Goal: Use online tool/utility

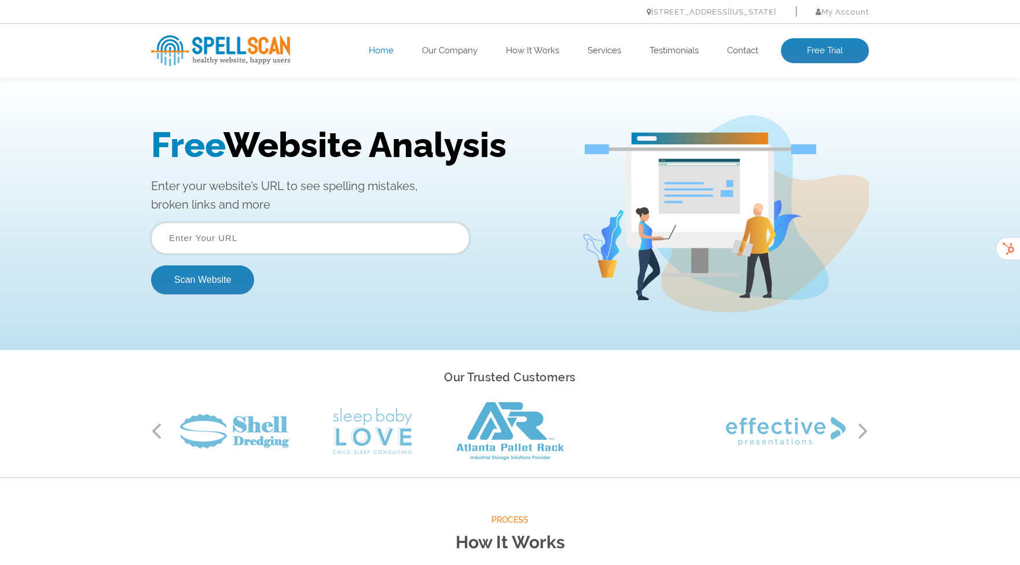
click at [266, 239] on input "text" at bounding box center [310, 237] width 318 height 31
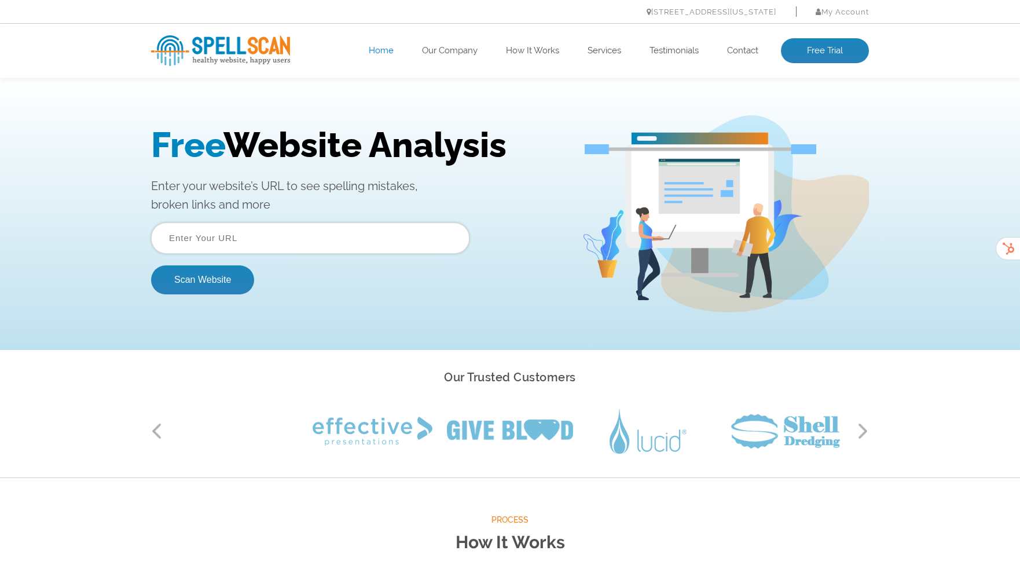
click at [257, 240] on input "text" at bounding box center [310, 237] width 318 height 31
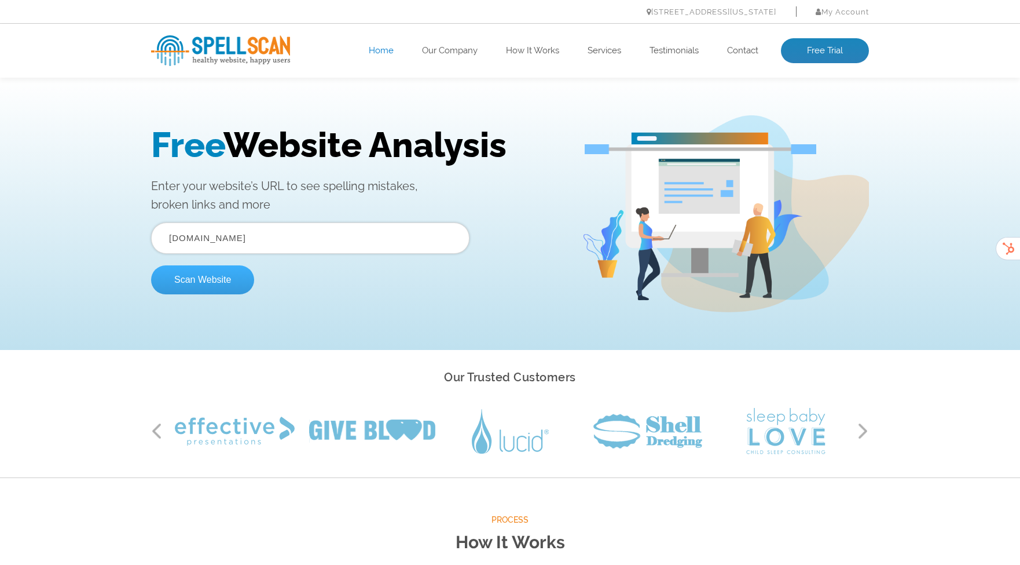
type input "[DOMAIN_NAME]"
click at [221, 284] on button "Scan Website" at bounding box center [202, 279] width 103 height 29
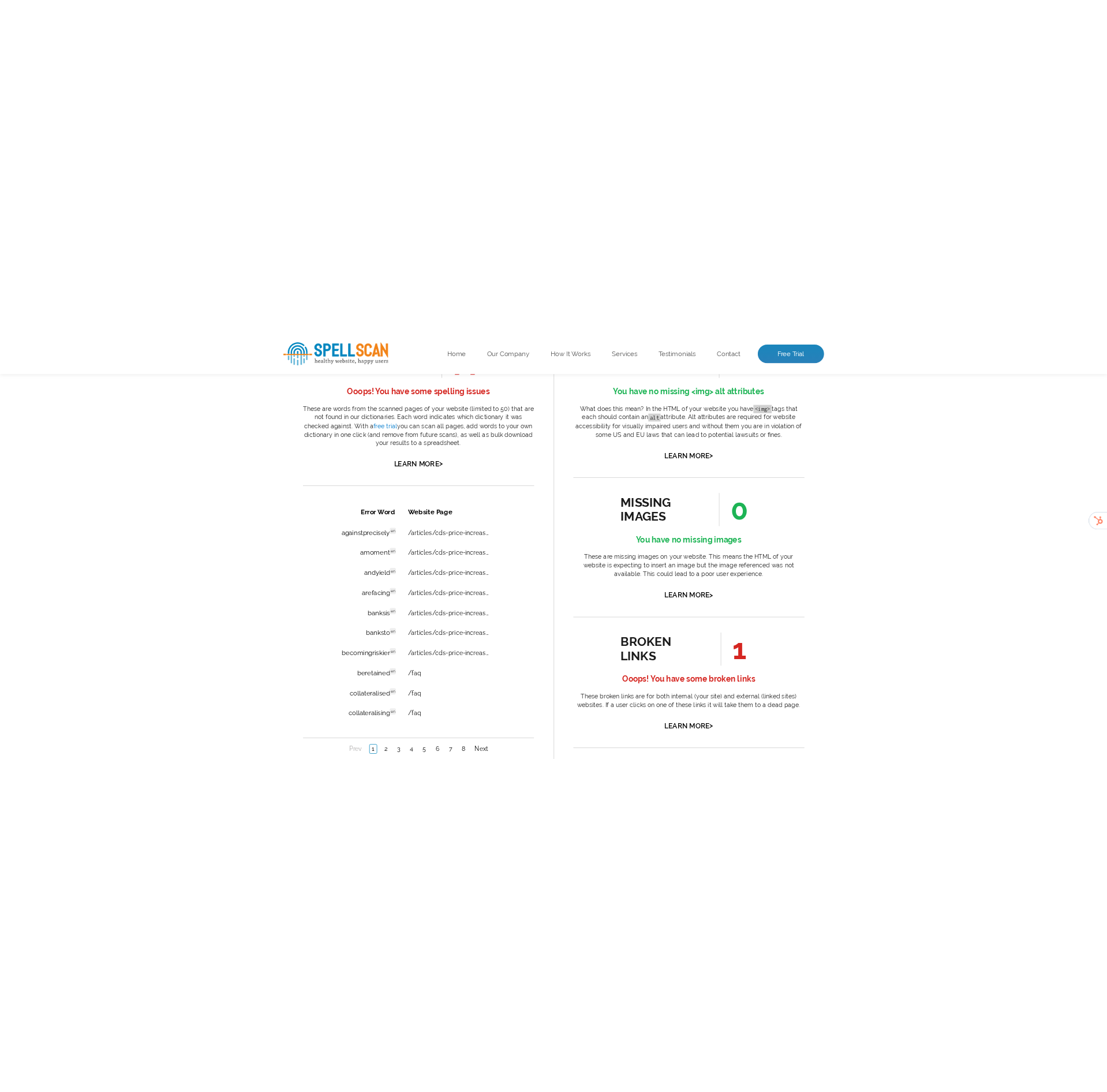
scroll to position [684, 0]
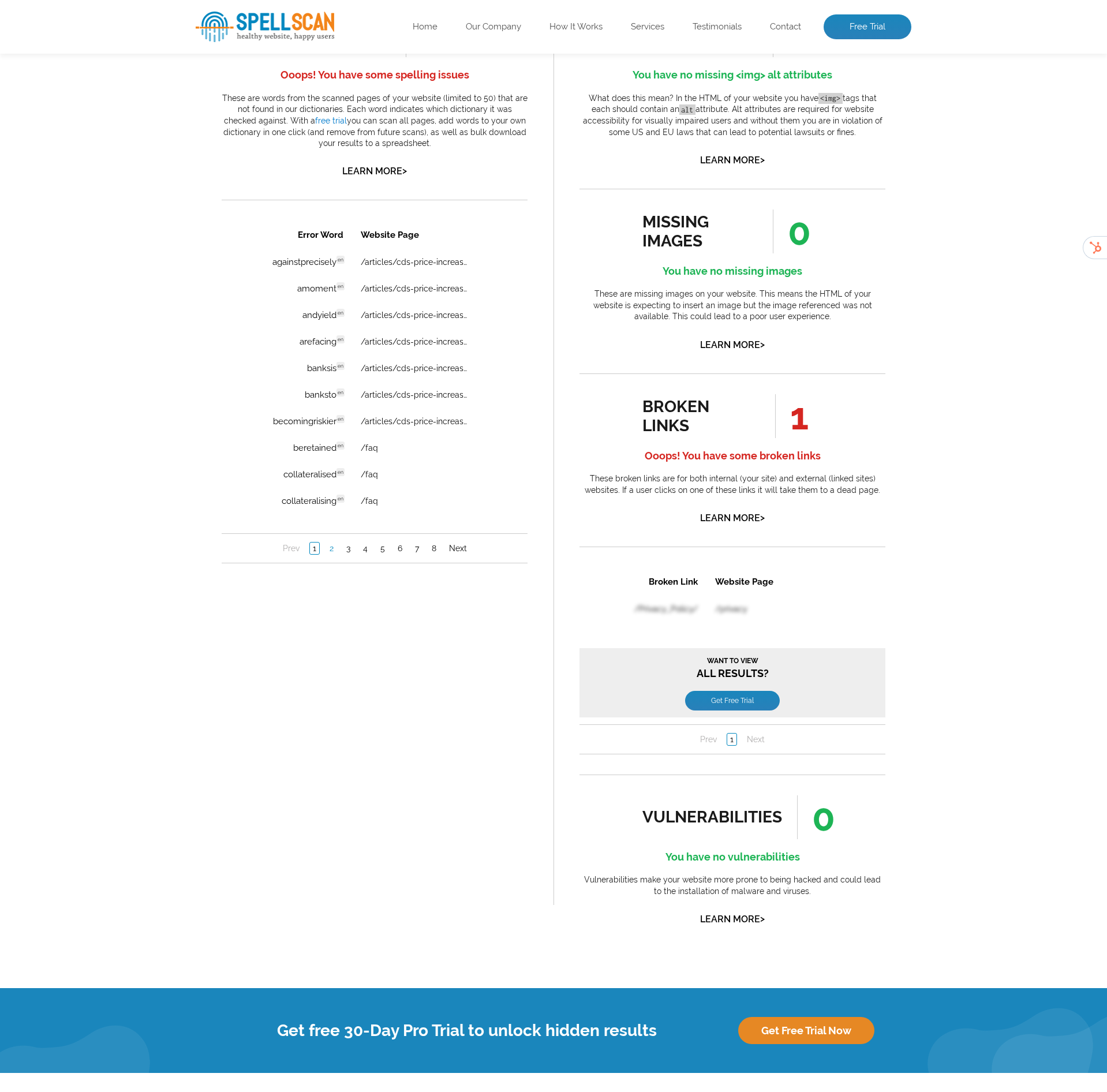
click at [332, 549] on link "2" at bounding box center [332, 548] width 10 height 12
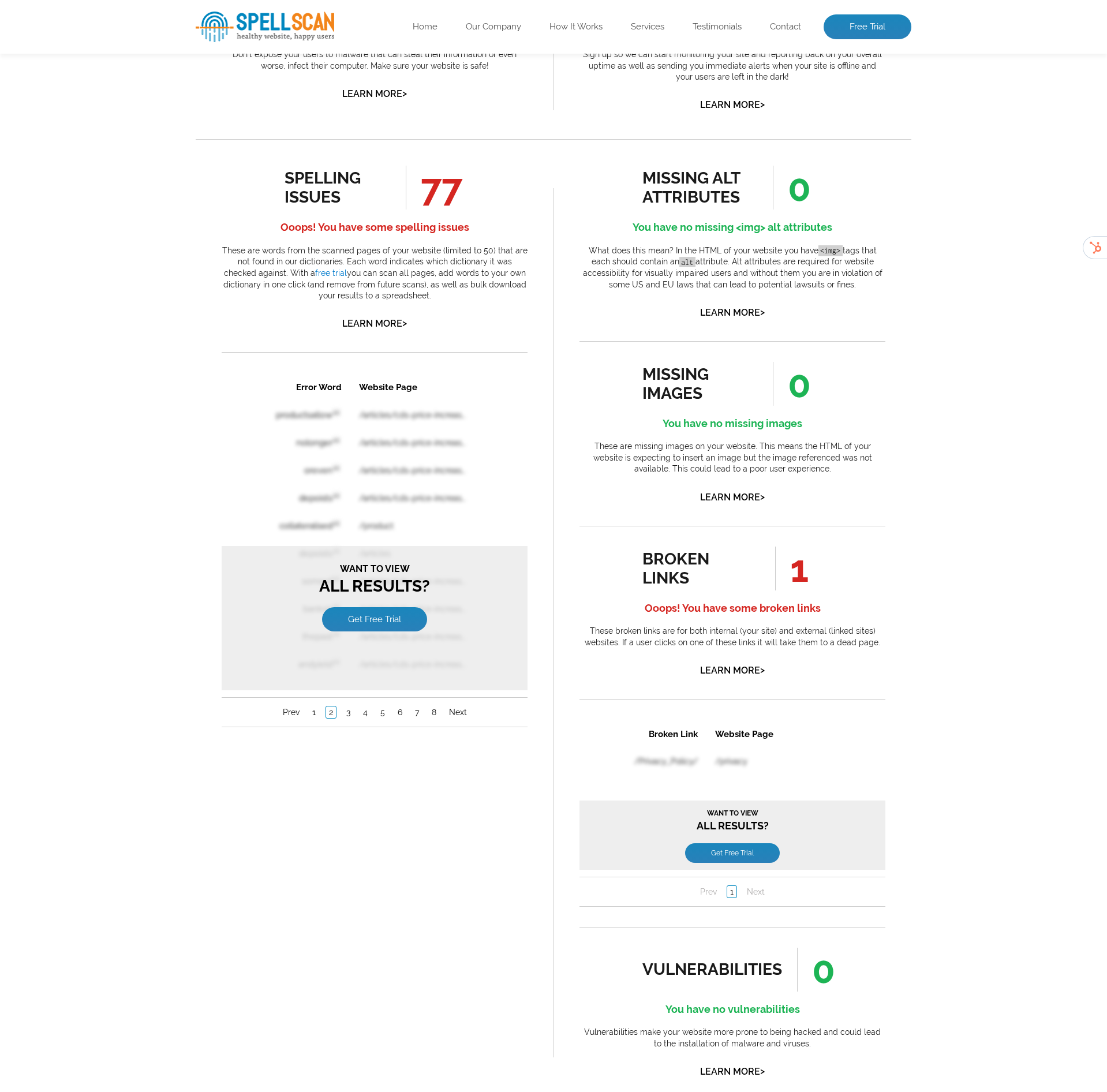
scroll to position [418, 0]
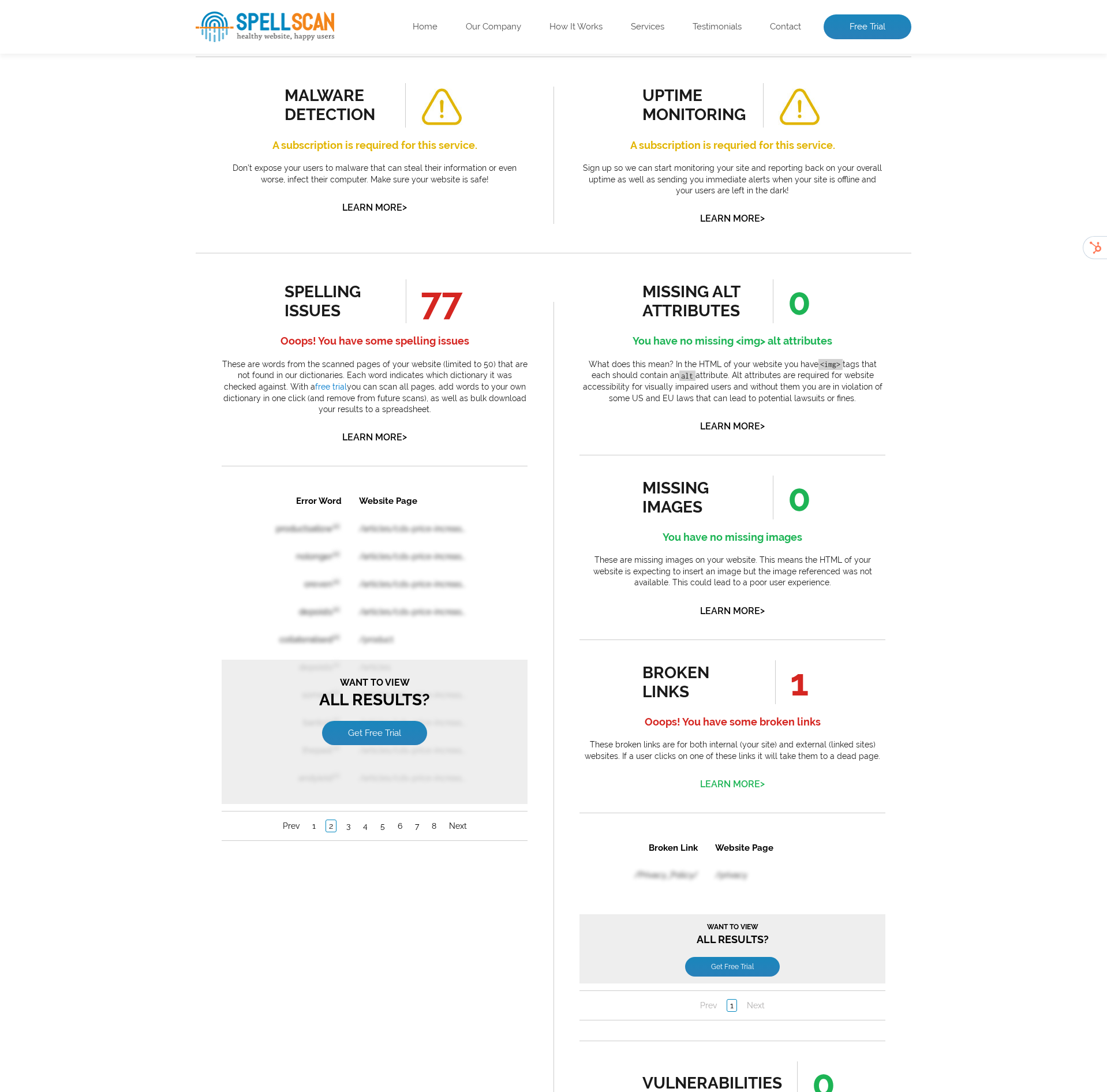
click at [746, 562] on link "Learn More >" at bounding box center [731, 783] width 65 height 11
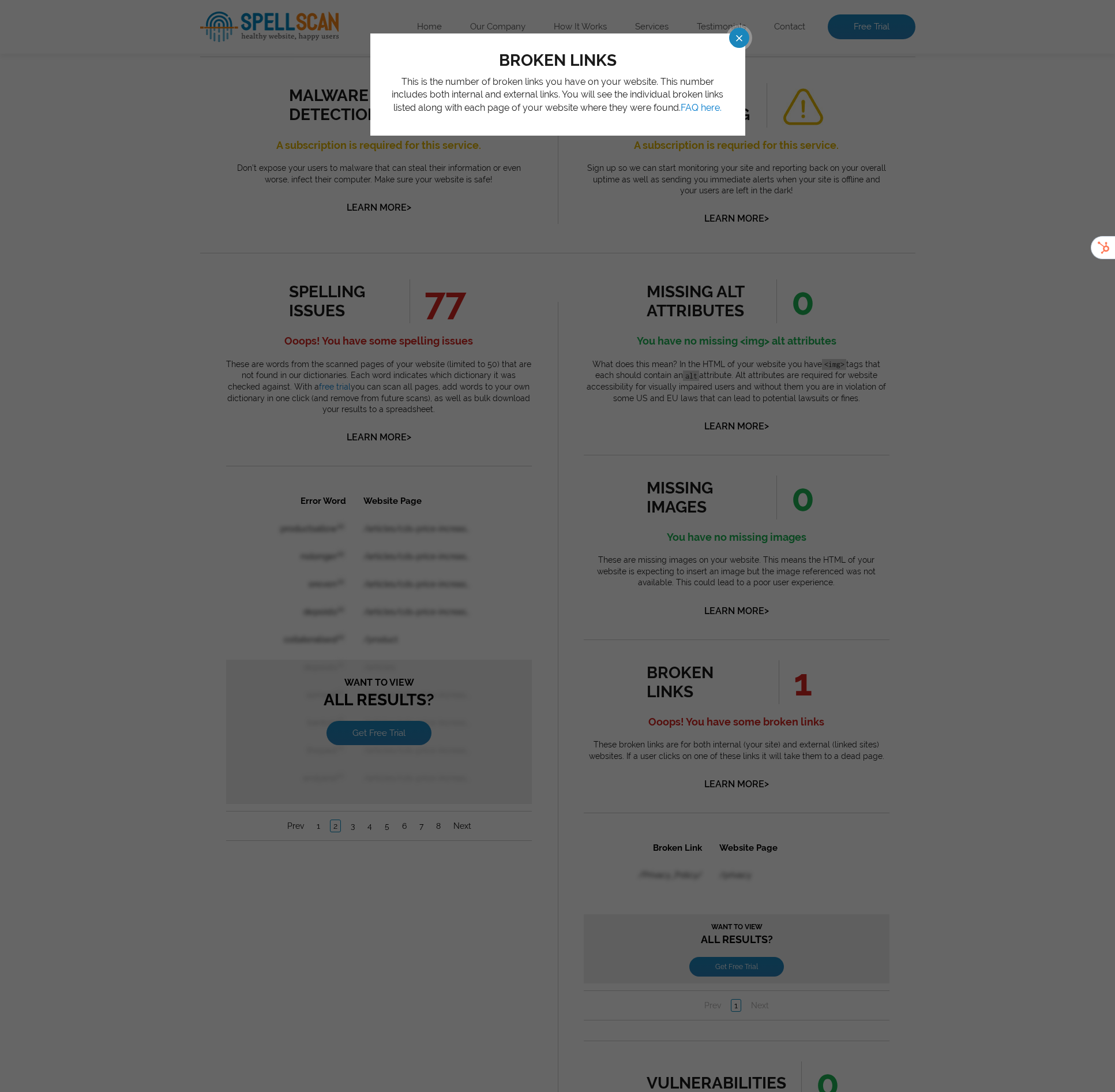
click at [739, 38] on span at bounding box center [729, 38] width 20 height 20
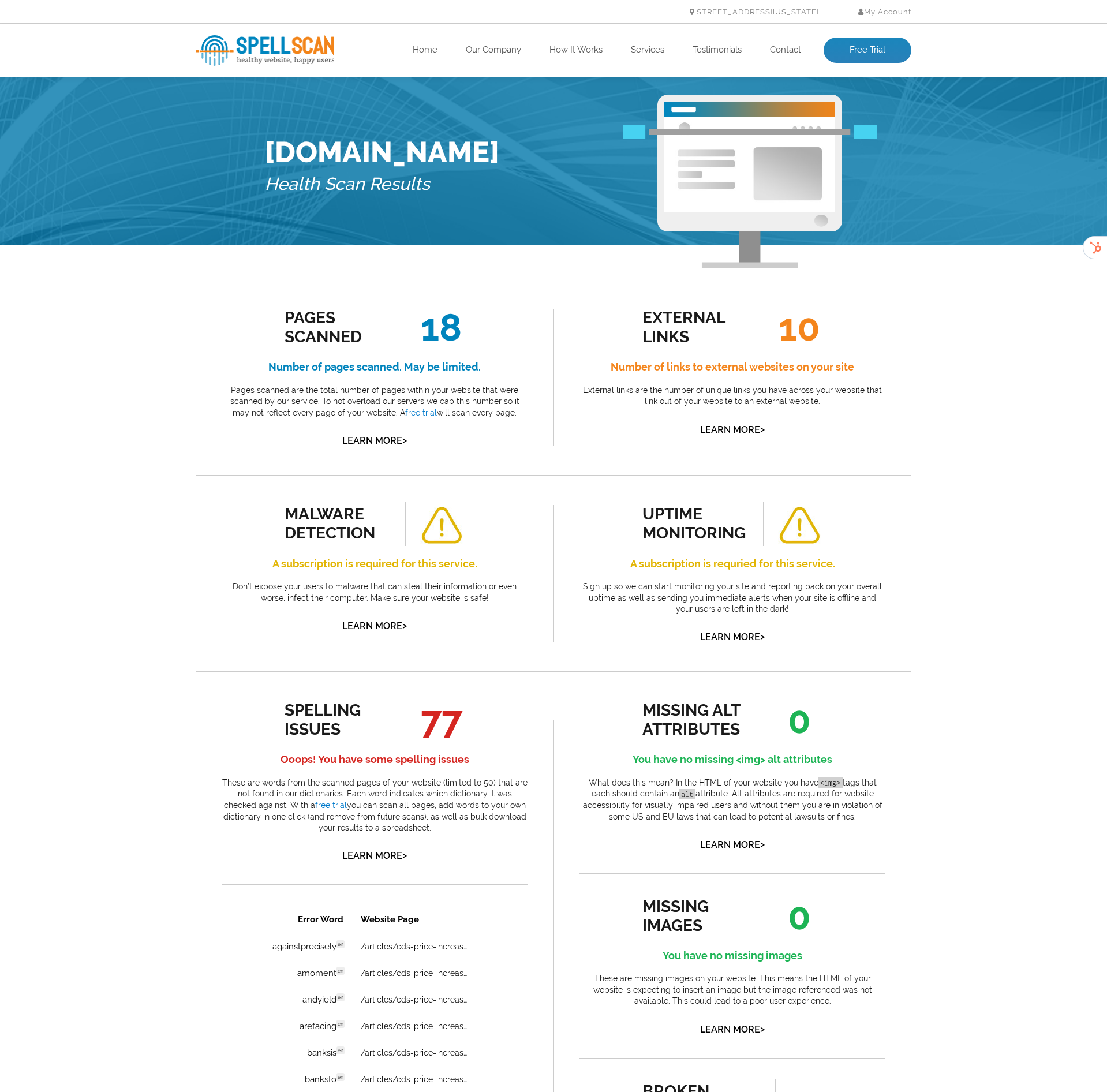
scroll to position [0, 0]
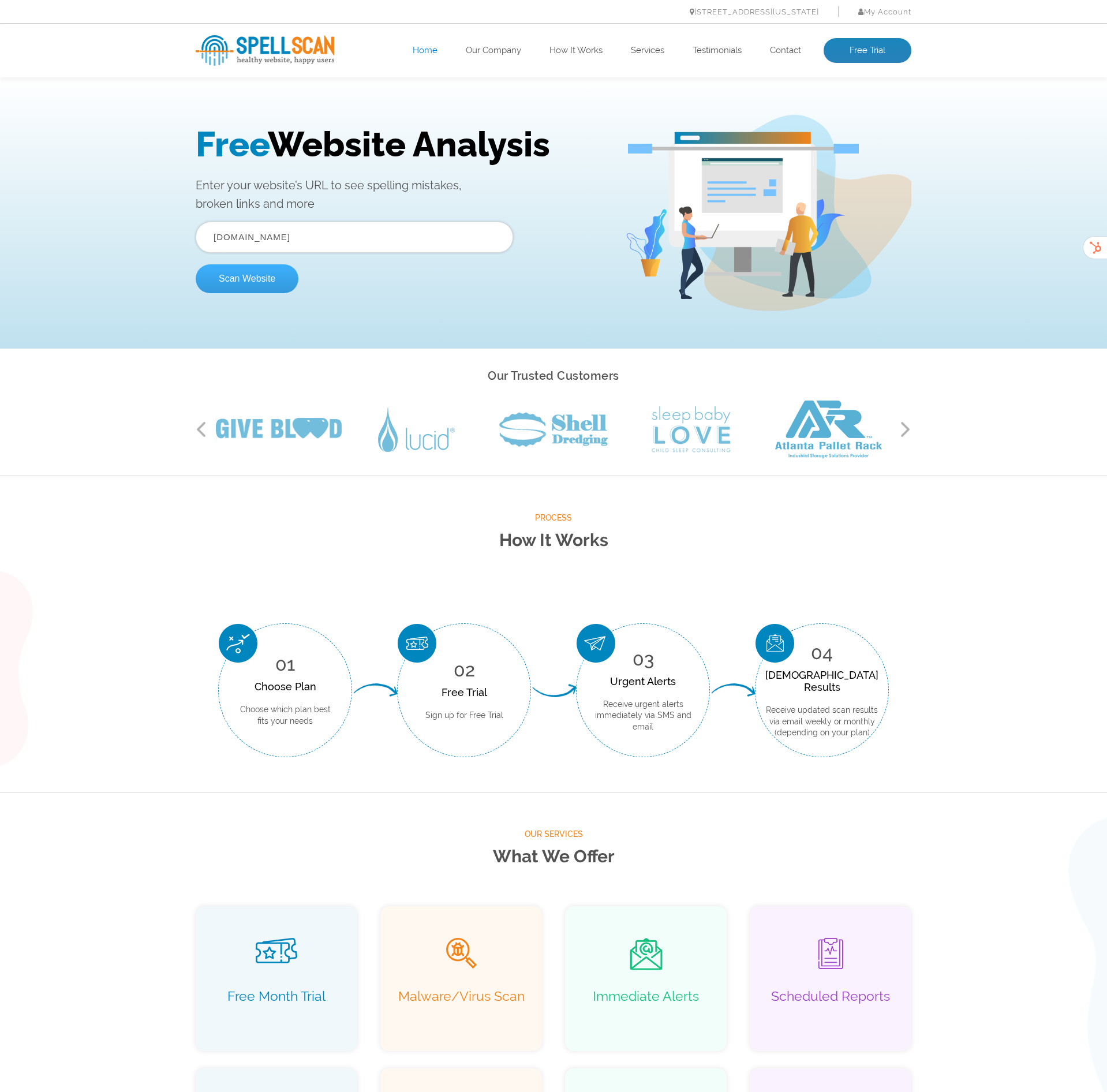
click at [276, 280] on button "Scan Website" at bounding box center [246, 278] width 103 height 29
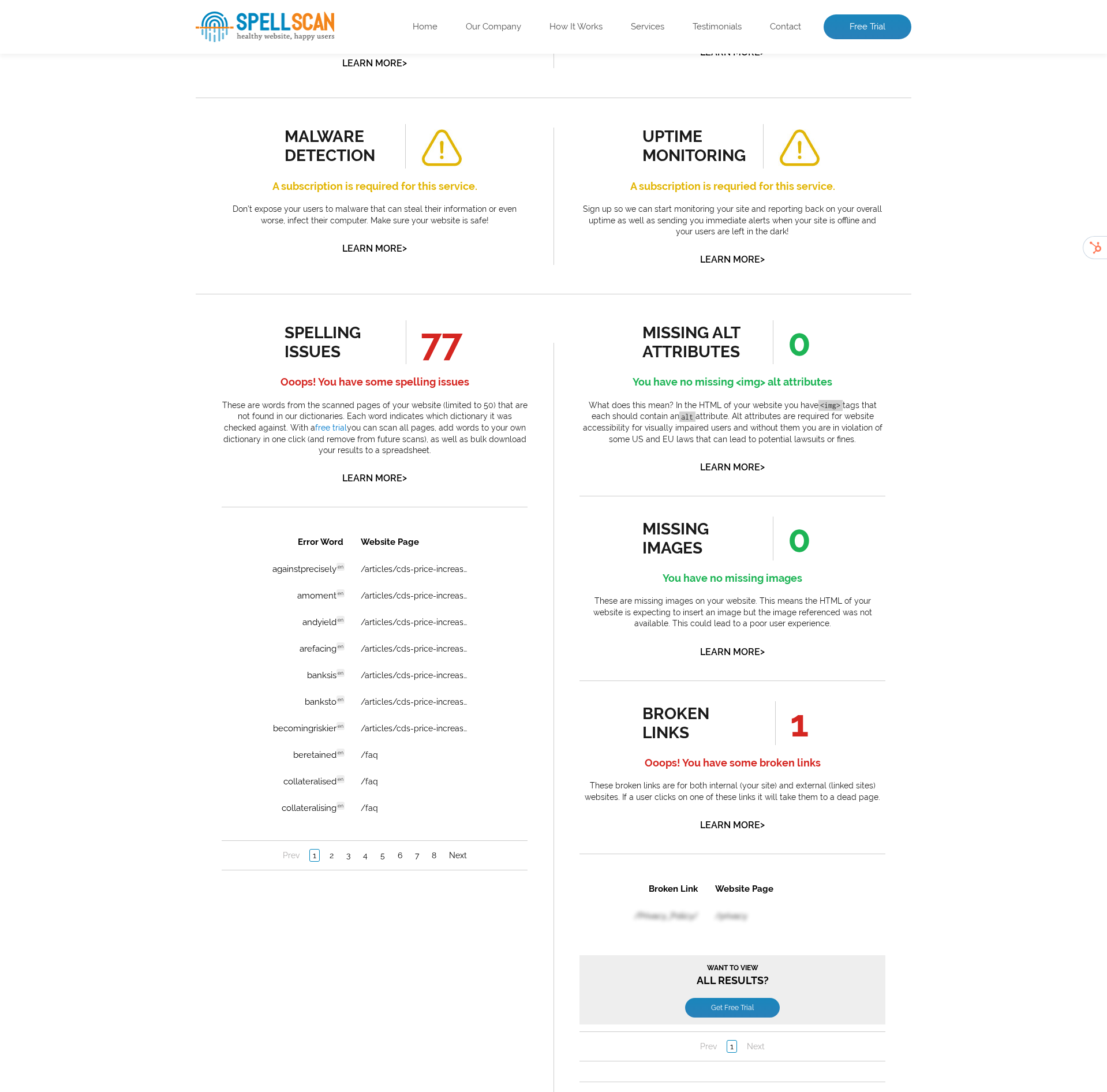
scroll to position [379, 0]
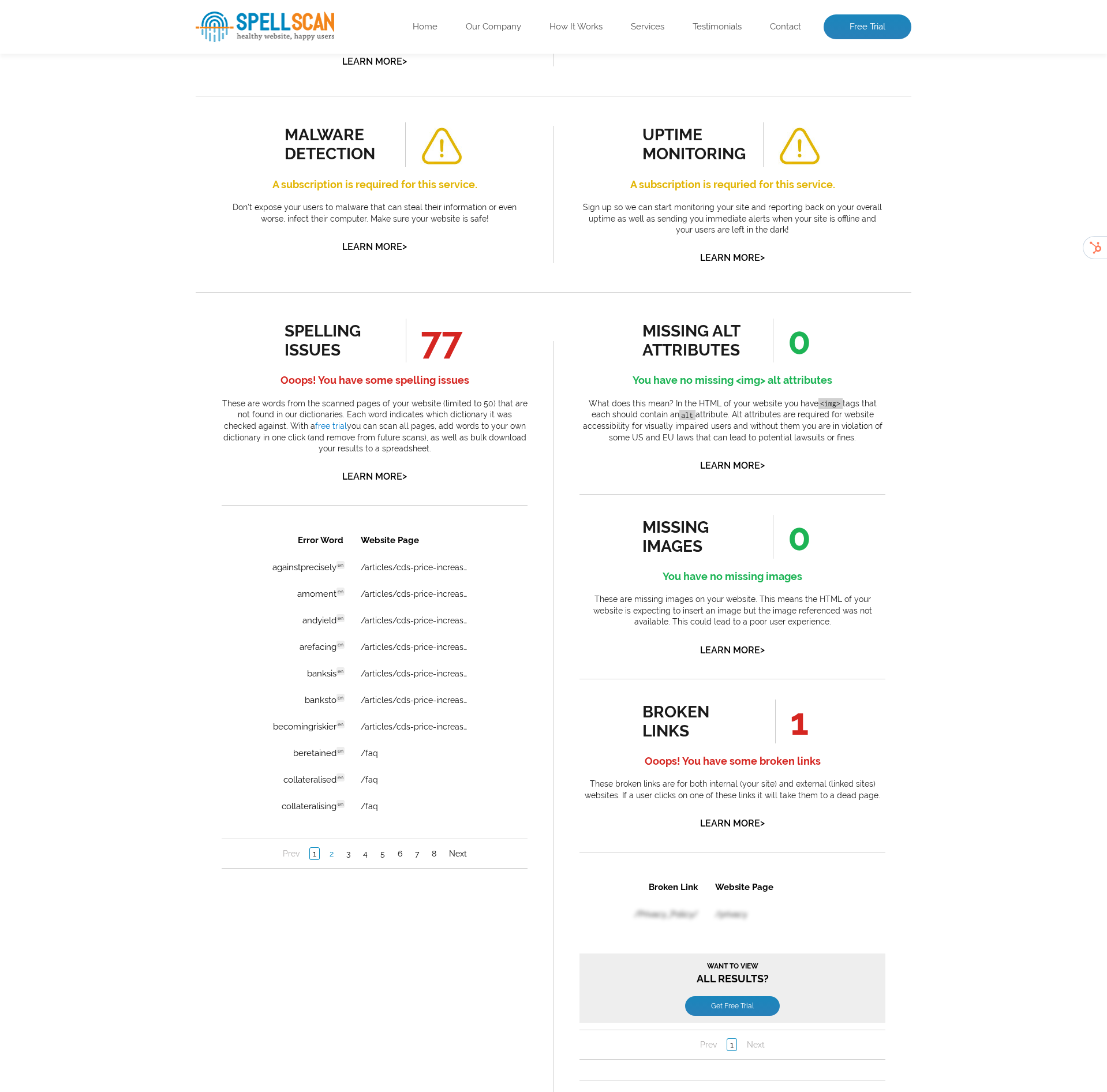
click at [330, 854] on link "2" at bounding box center [332, 854] width 10 height 12
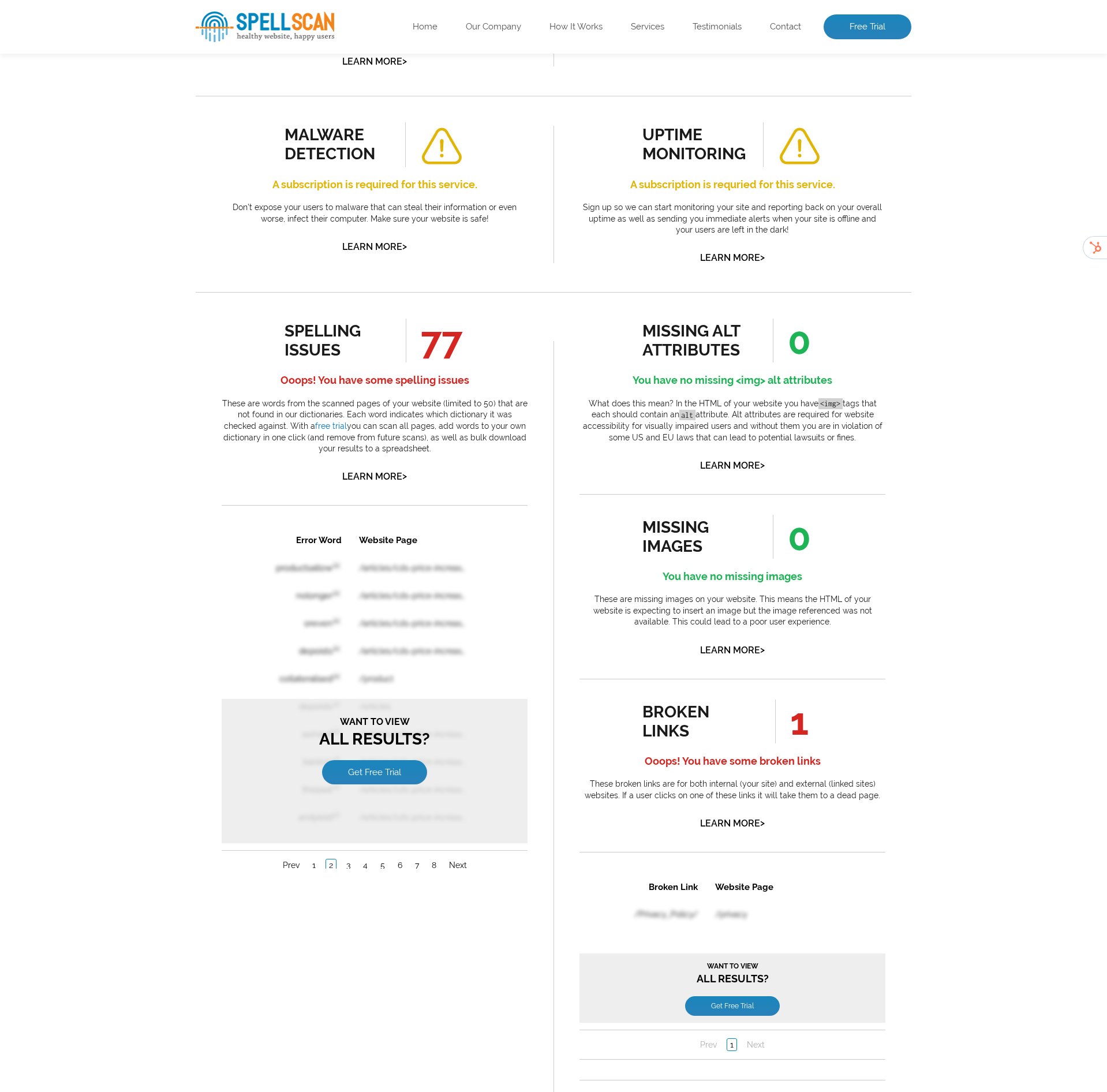
scroll to position [0, 0]
